Goal: Navigation & Orientation: Find specific page/section

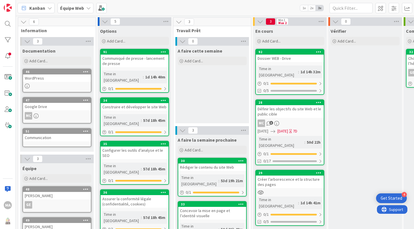
click at [298, 176] on div "Créer l’arborescence et la structure des pages" at bounding box center [290, 182] width 68 height 13
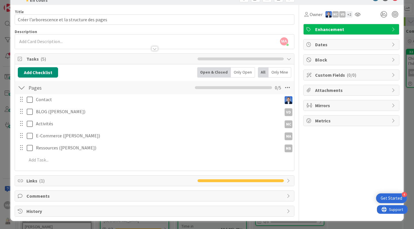
click at [52, 178] on span "Links ( 1 )" at bounding box center [110, 180] width 168 height 7
type input "Créer l’arborescence et la structure des pages"
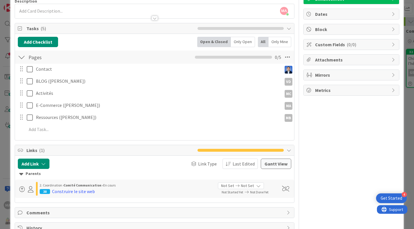
scroll to position [65, 0]
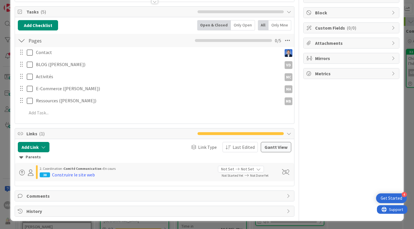
click at [80, 175] on div "Construire le site web" at bounding box center [73, 174] width 43 height 7
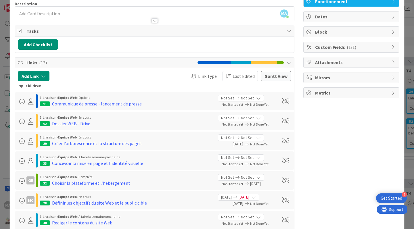
scroll to position [29, 0]
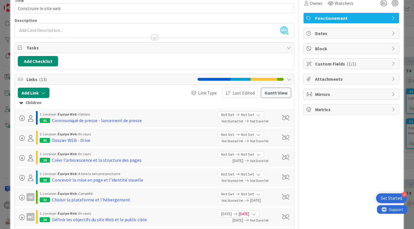
click at [72, 137] on div "Dossier WEB - Drive" at bounding box center [71, 140] width 38 height 7
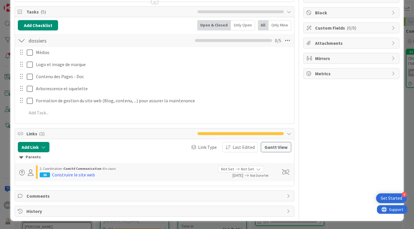
click at [72, 173] on div "Construire le site web" at bounding box center [73, 174] width 43 height 7
